Goal: Information Seeking & Learning: Learn about a topic

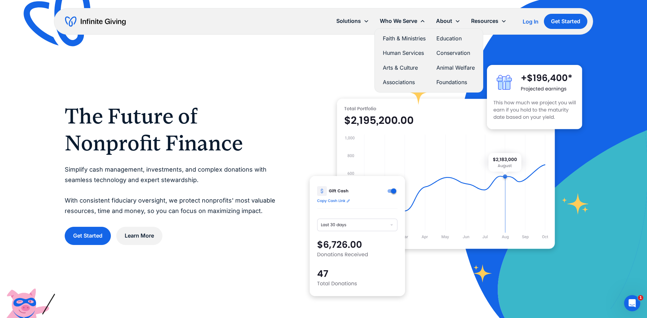
click at [449, 37] on link "Education" at bounding box center [455, 38] width 38 height 9
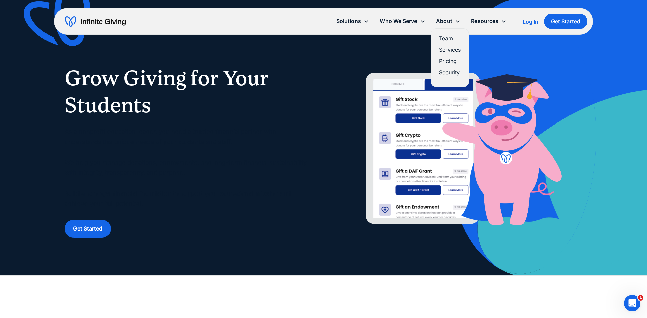
click at [445, 60] on link "Pricing" at bounding box center [450, 61] width 22 height 9
